Goal: Information Seeking & Learning: Learn about a topic

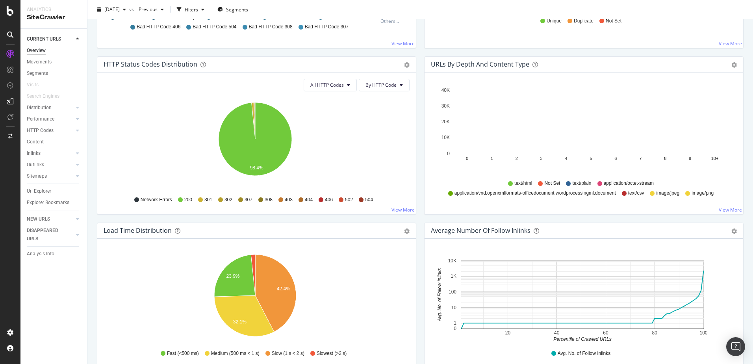
scroll to position [236, 0]
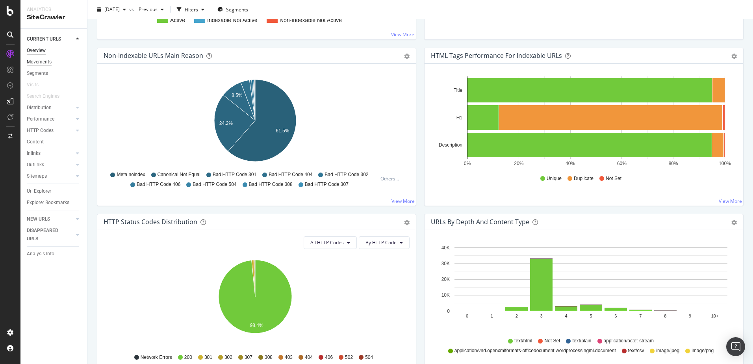
click at [33, 61] on div "Movements" at bounding box center [39, 62] width 25 height 8
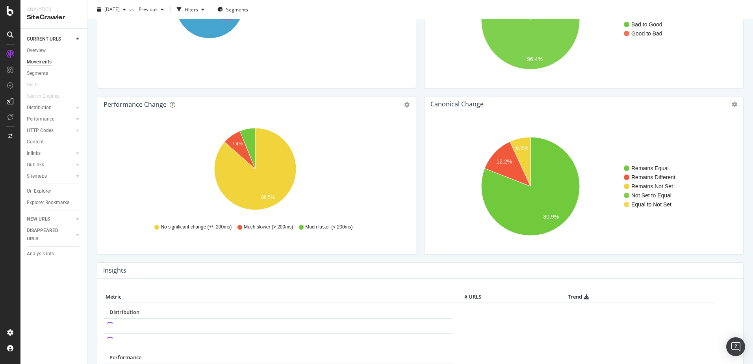
scroll to position [118, 0]
click at [490, 160] on icon "A chart." at bounding box center [508, 164] width 46 height 45
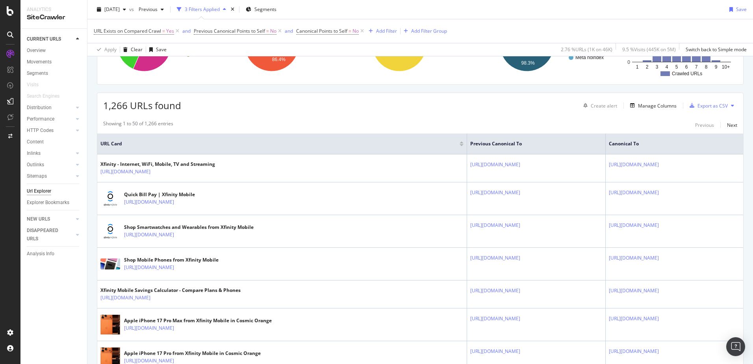
scroll to position [118, 0]
